Goal: Information Seeking & Learning: Find specific fact

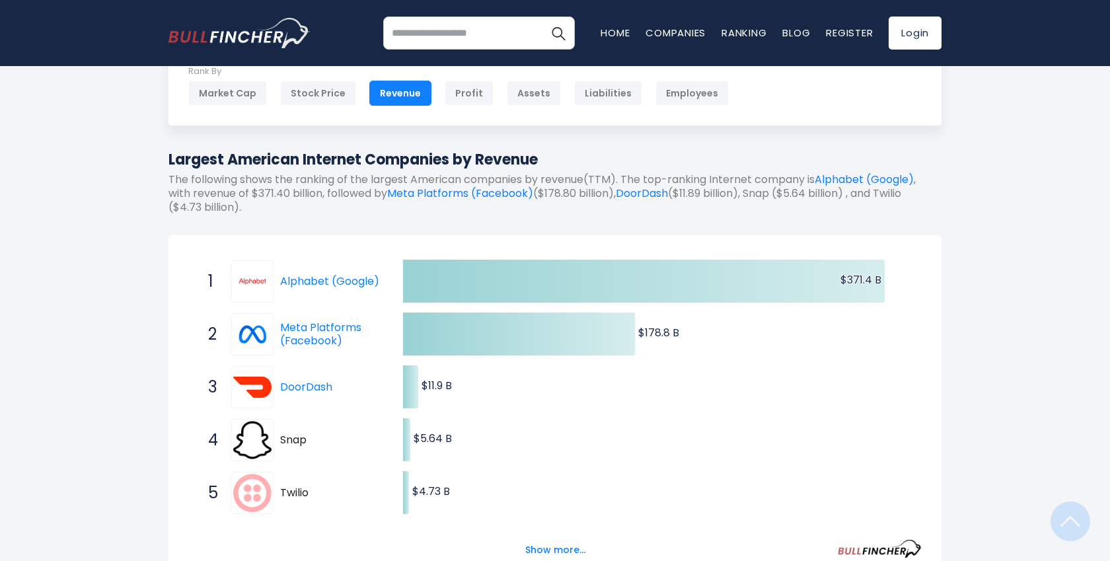
scroll to position [75, 0]
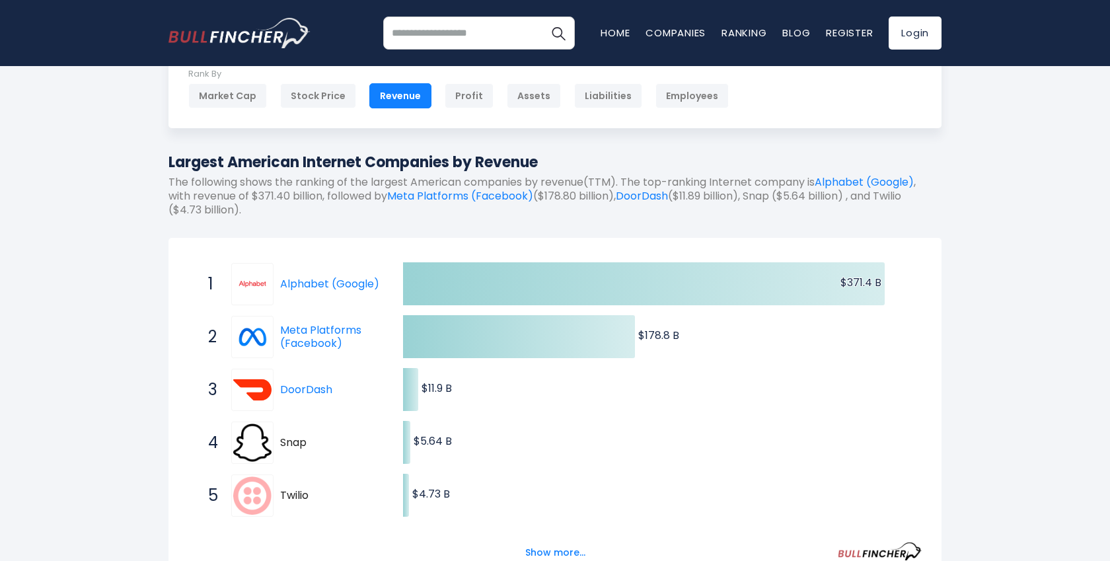
click at [347, 180] on p "The following shows the ranking of the largest American companies by revenue(TT…" at bounding box center [554, 196] width 773 height 41
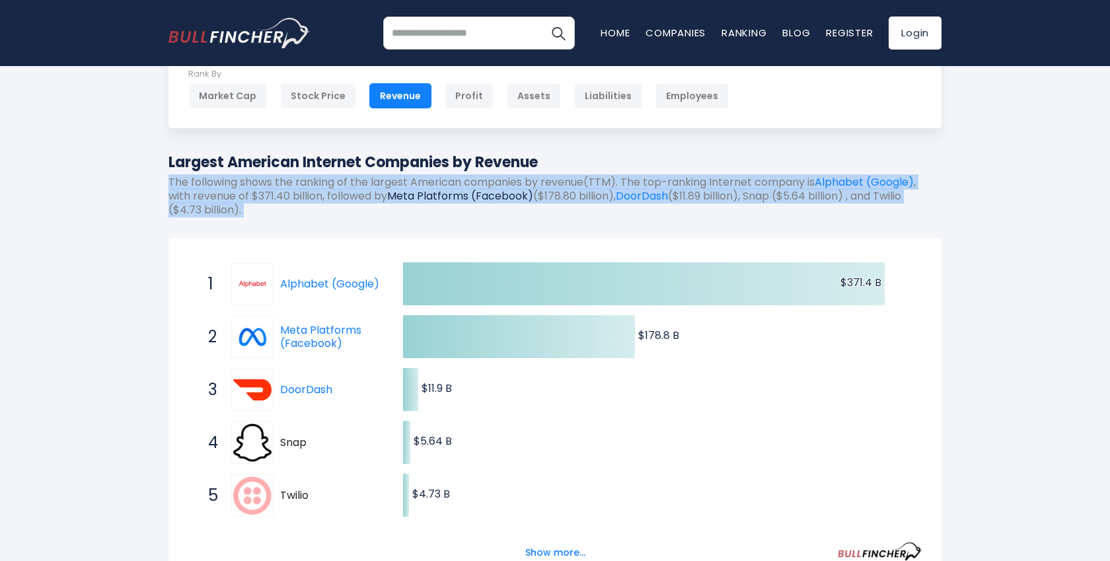
click at [484, 199] on link "Meta Platforms (Facebook)" at bounding box center [460, 195] width 146 height 15
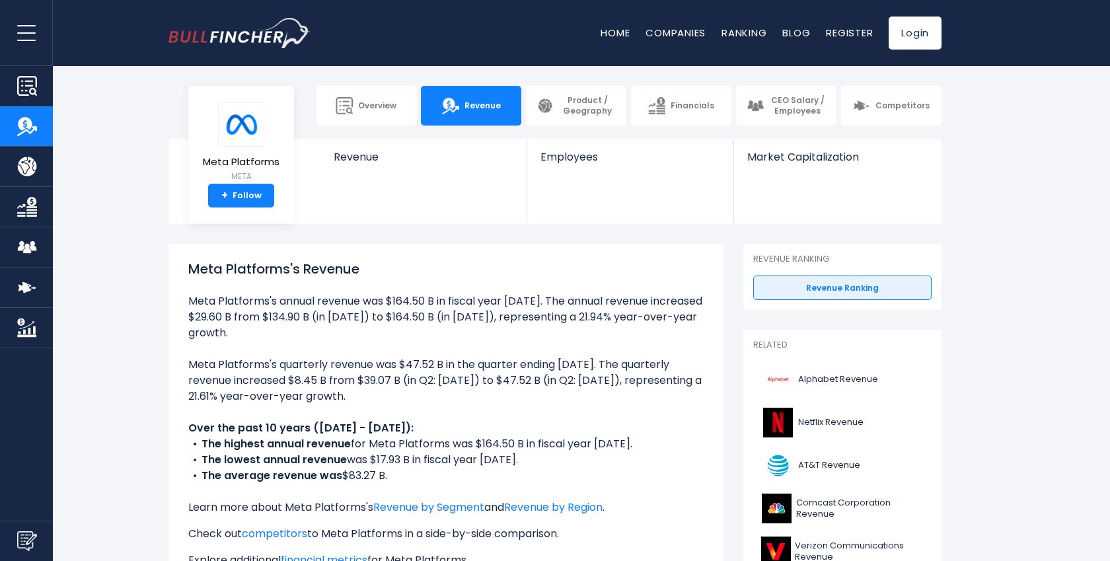
click at [462, 216] on li "Revenue" at bounding box center [423, 181] width 207 height 85
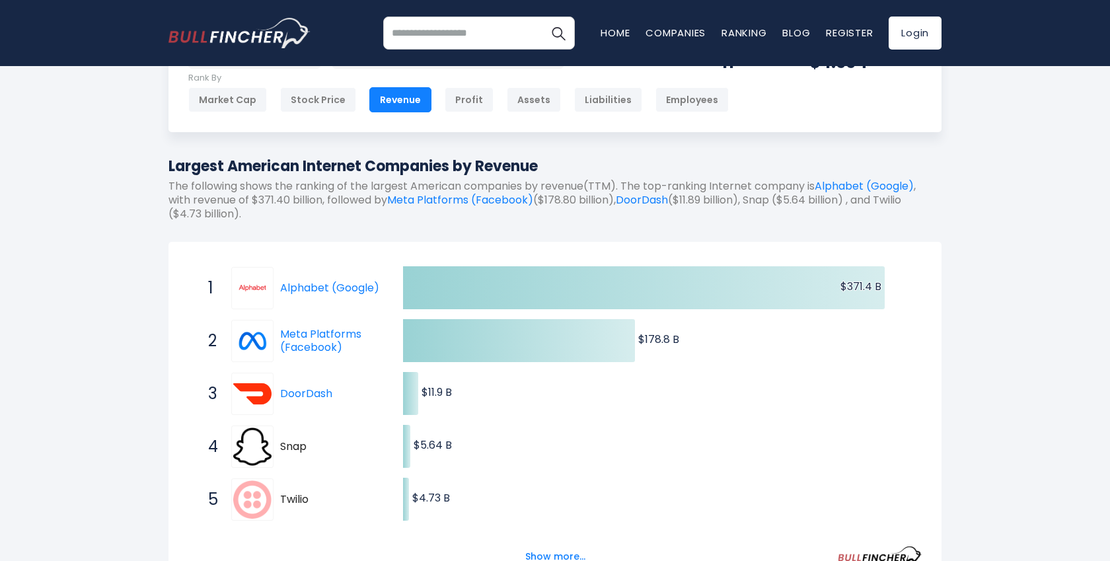
scroll to position [70, 0]
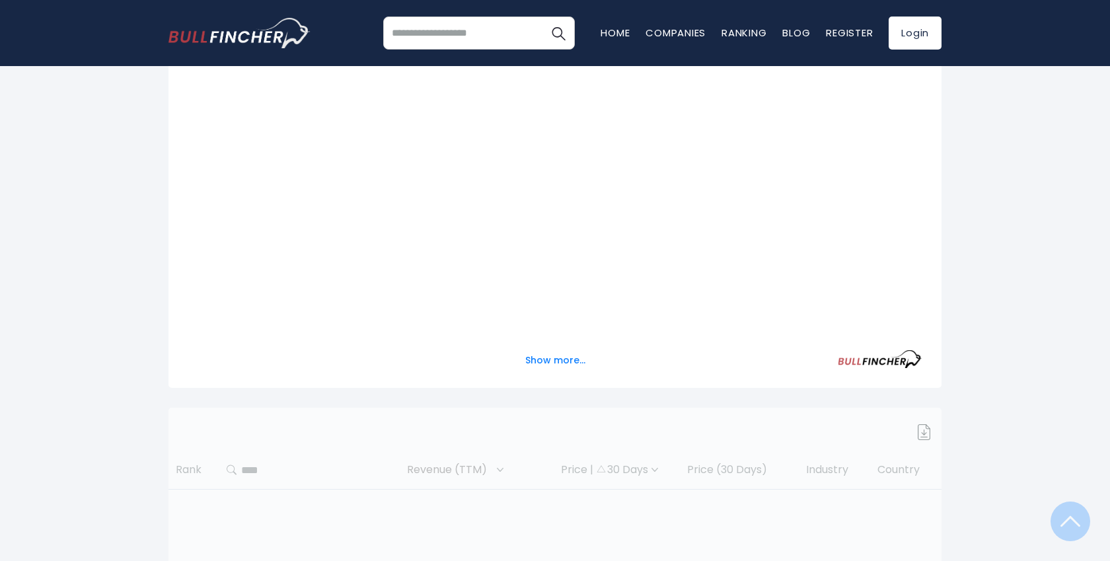
scroll to position [225, 0]
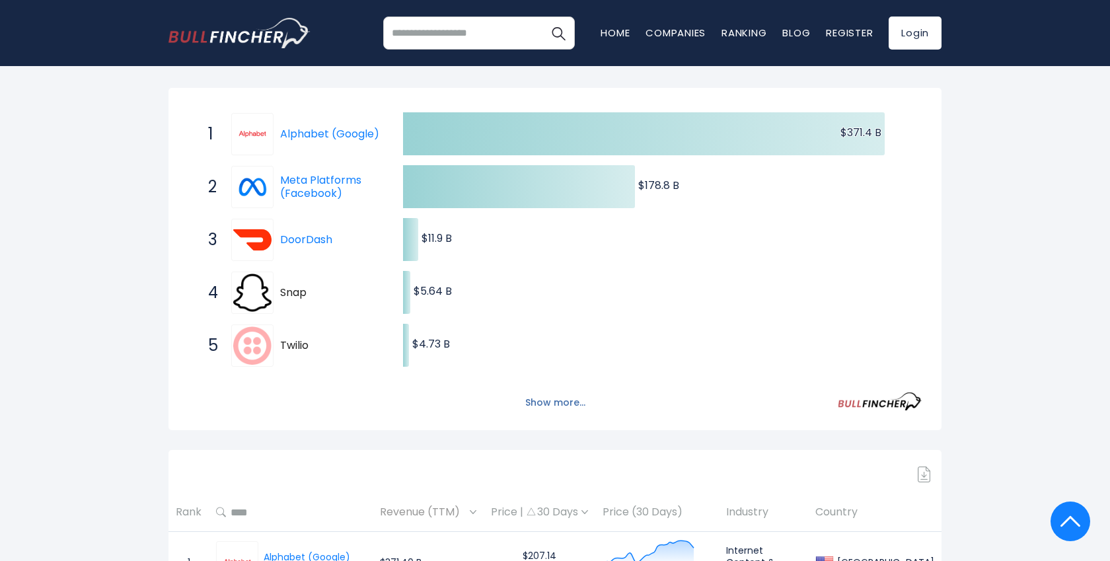
click at [549, 405] on button "Show more..." at bounding box center [555, 403] width 76 height 22
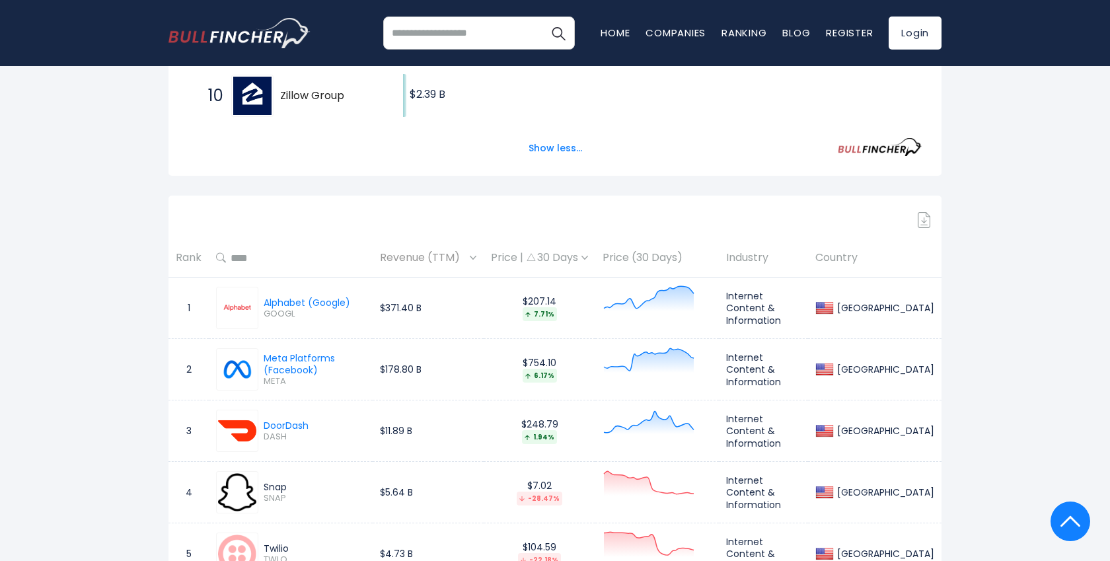
scroll to position [738, 0]
